Goal: Information Seeking & Learning: Learn about a topic

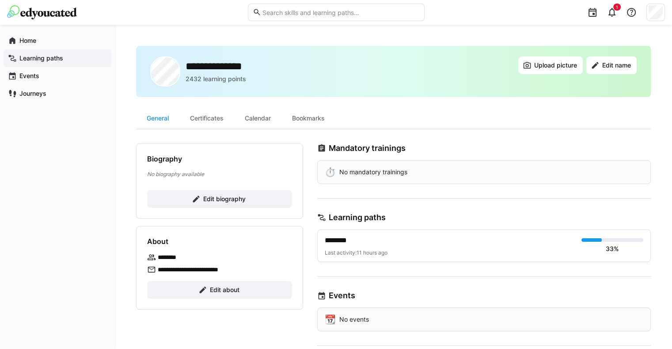
click at [0, 0] on app-navigation-label "Learning paths" at bounding box center [0, 0] width 0 height 0
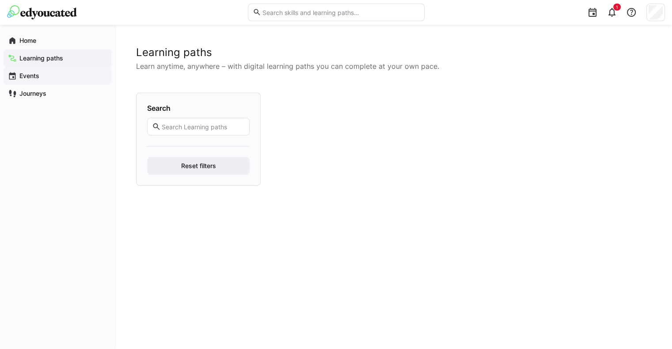
click at [0, 0] on app-navigation-label "Events" at bounding box center [0, 0] width 0 height 0
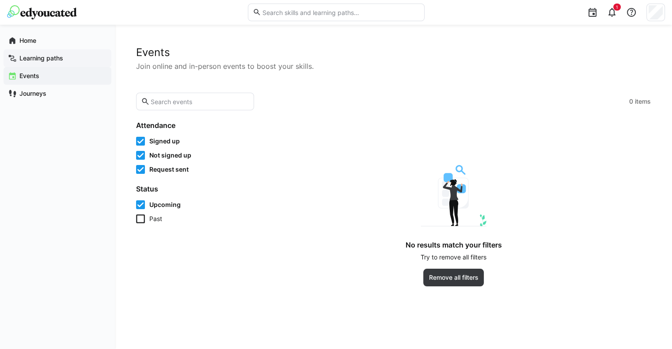
click at [0, 0] on app-navigation-label "Learning paths" at bounding box center [0, 0] width 0 height 0
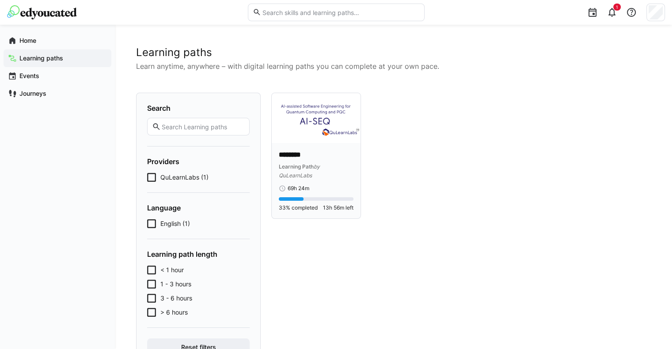
click at [298, 173] on span "by QuLearnLabs" at bounding box center [299, 170] width 41 height 15
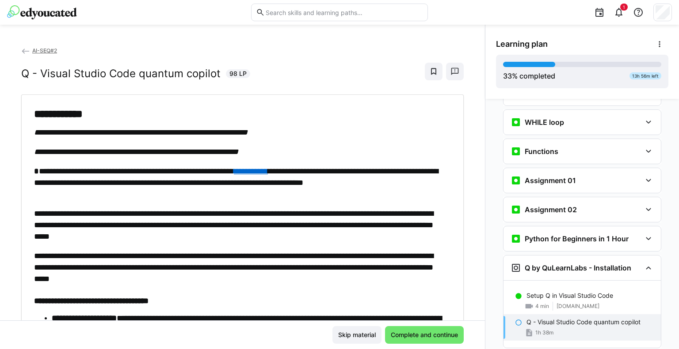
scroll to position [687, 0]
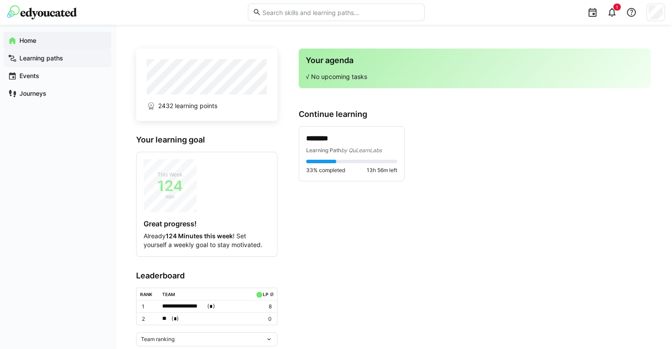
click at [0, 0] on app-navigation-label "Learning paths" at bounding box center [0, 0] width 0 height 0
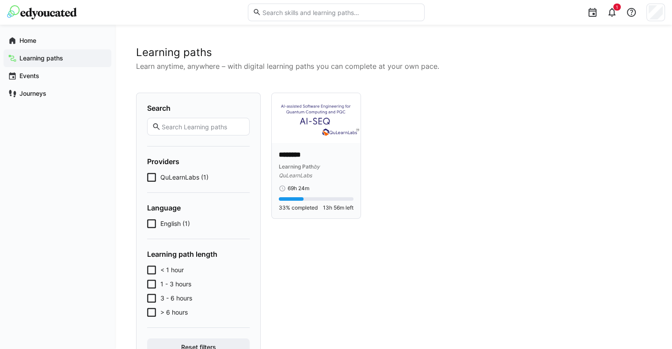
click at [314, 172] on div "Learning Path by QuLearnLabs" at bounding box center [316, 171] width 75 height 18
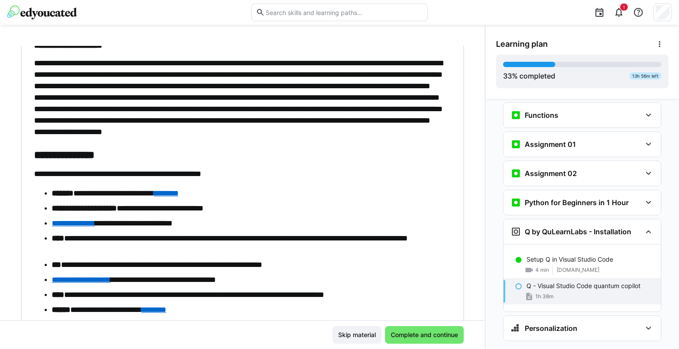
scroll to position [883, 0]
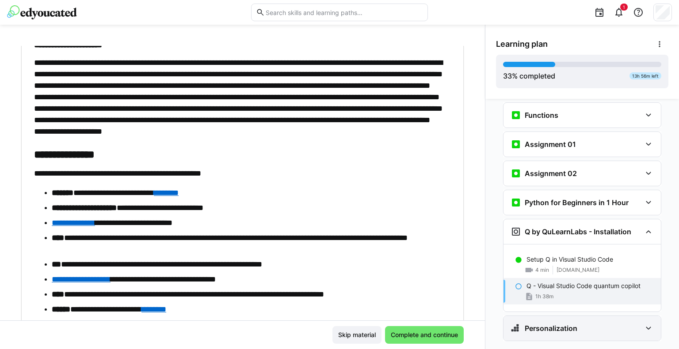
click at [545, 324] on h3 "Personalization" at bounding box center [550, 328] width 53 height 9
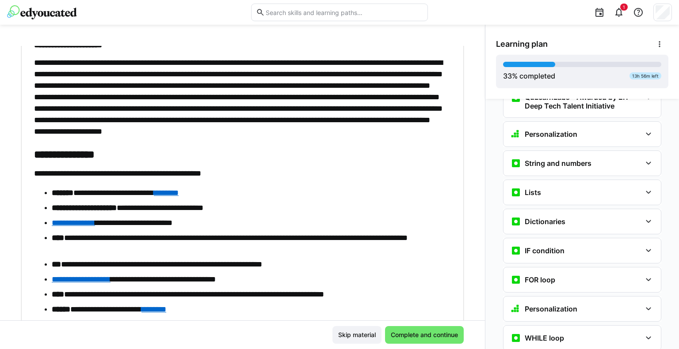
scroll to position [532, 0]
